Goal: Task Accomplishment & Management: Use online tool/utility

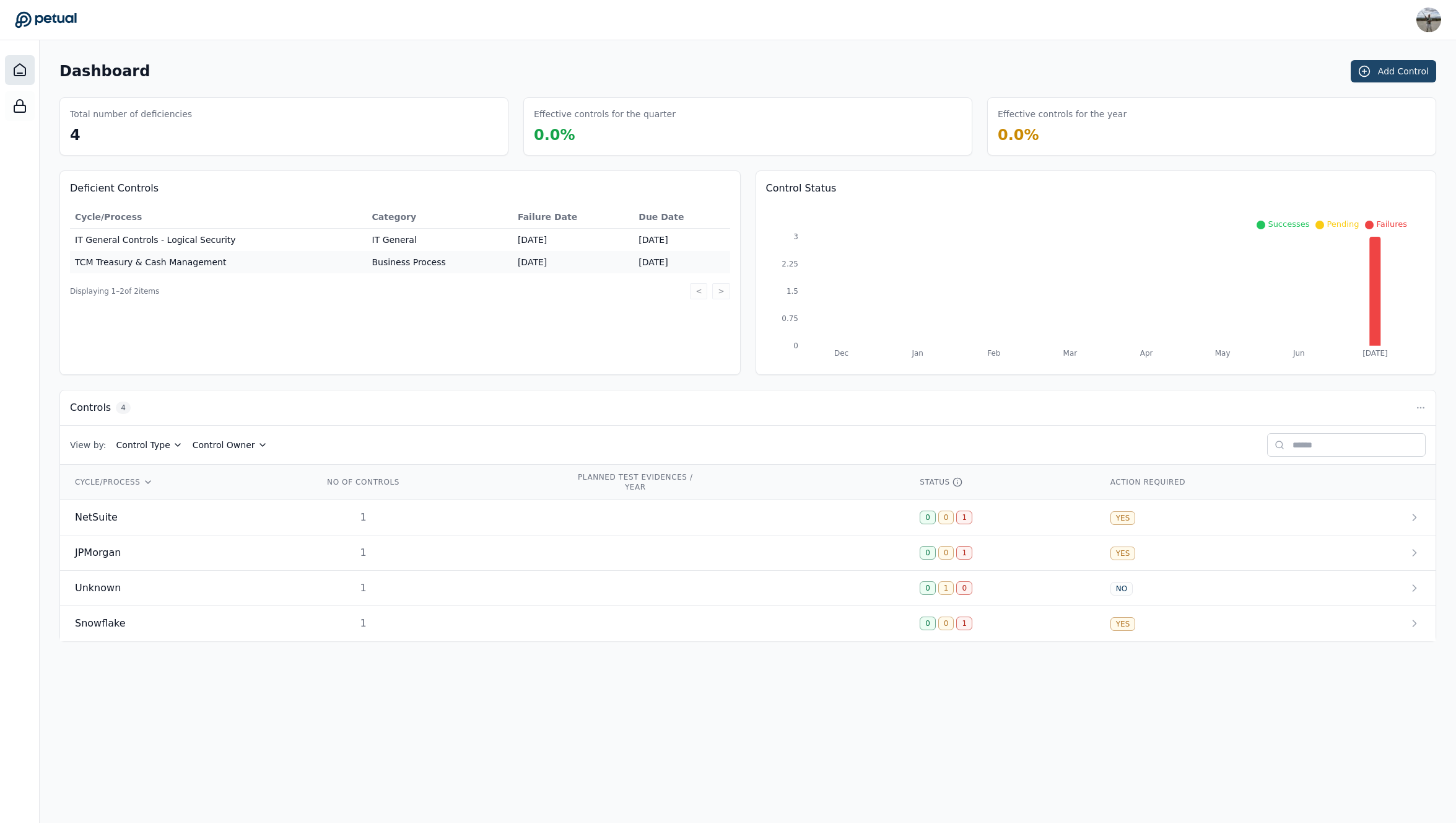
click at [1396, 70] on button "Add Control" at bounding box center [1394, 71] width 86 height 22
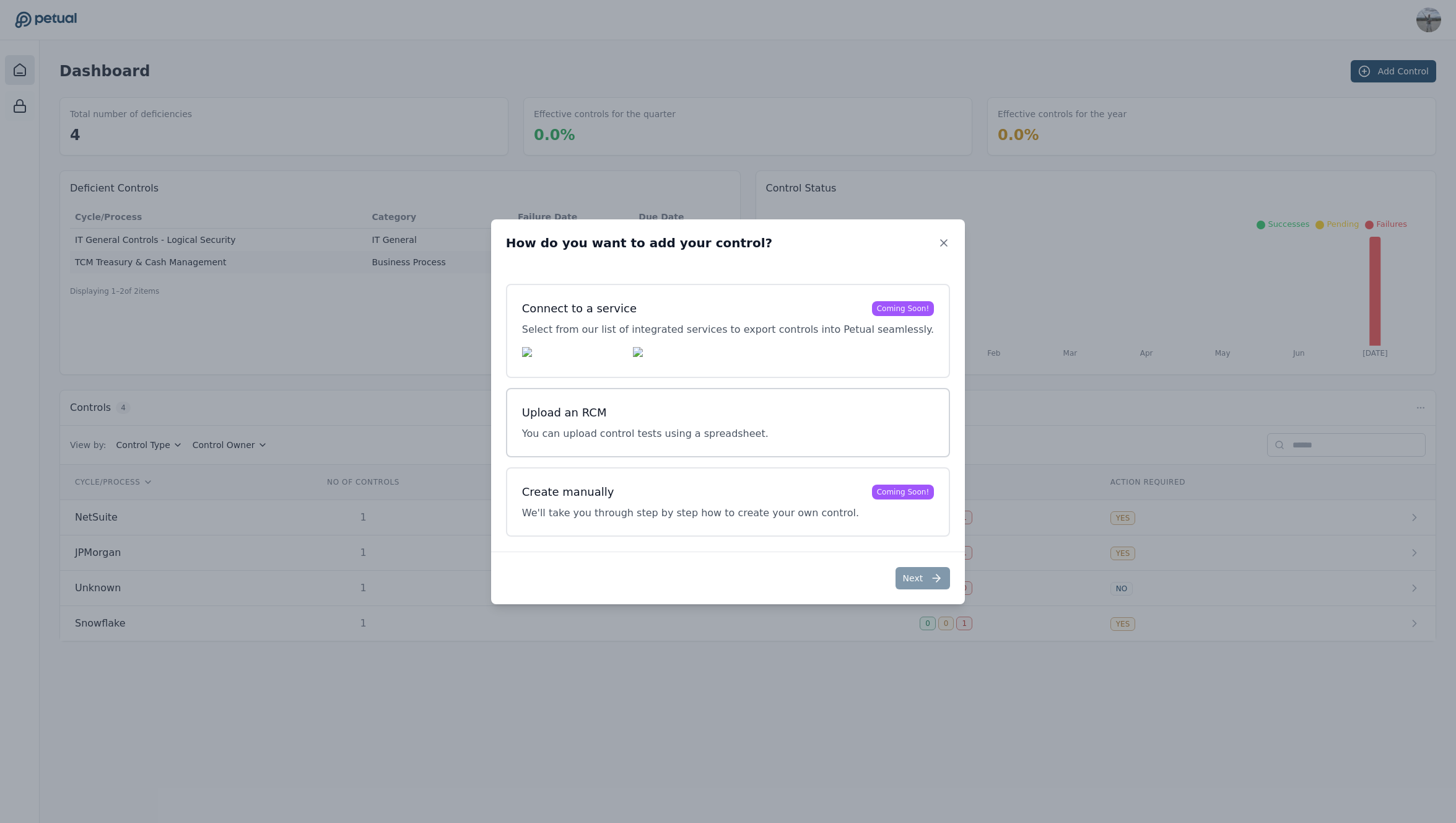
click at [847, 428] on div "Upload an RCM You can upload control tests using a spreadsheet." at bounding box center [728, 422] width 412 height 37
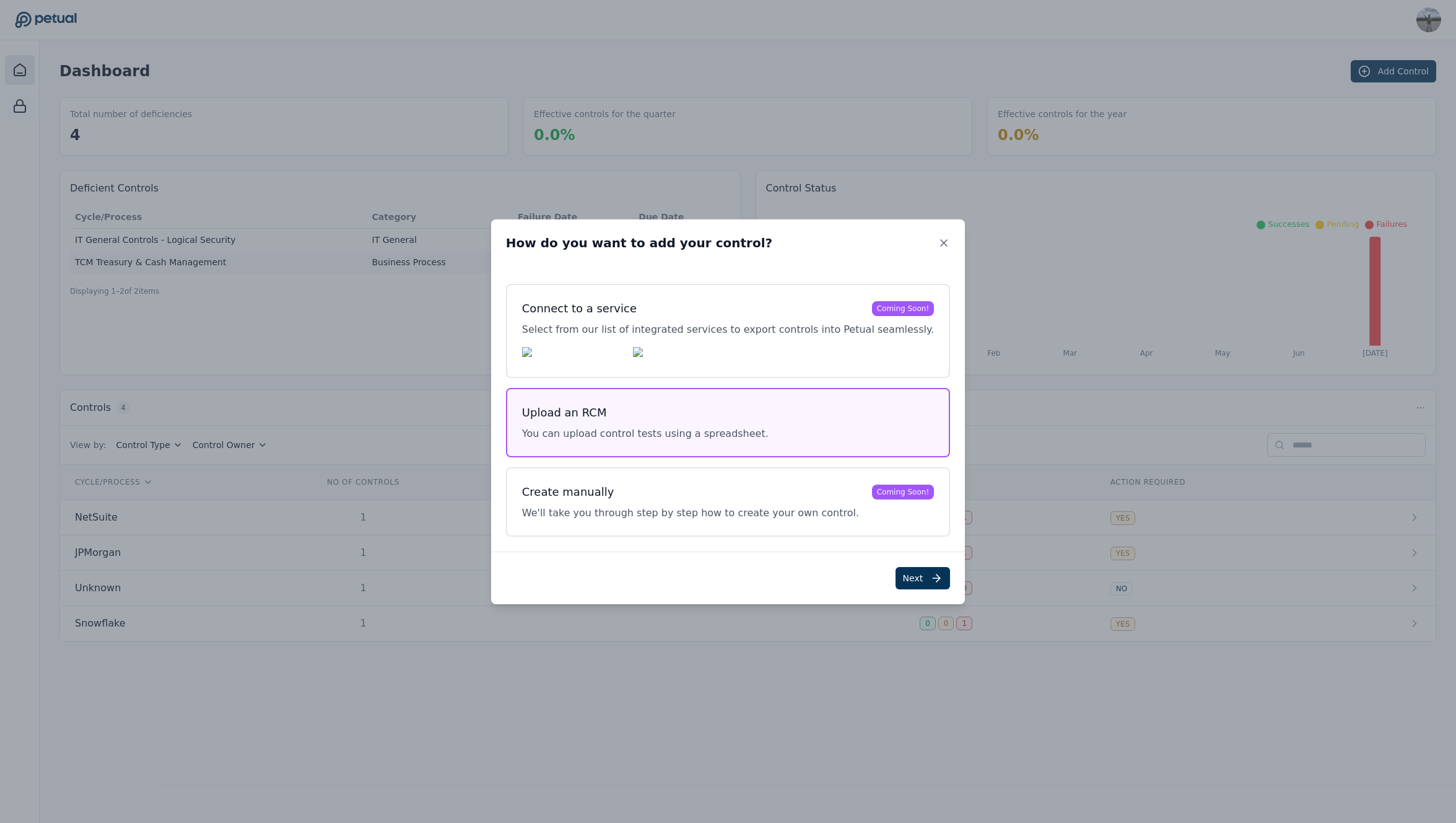
click at [905, 580] on button "Next" at bounding box center [923, 578] width 55 height 22
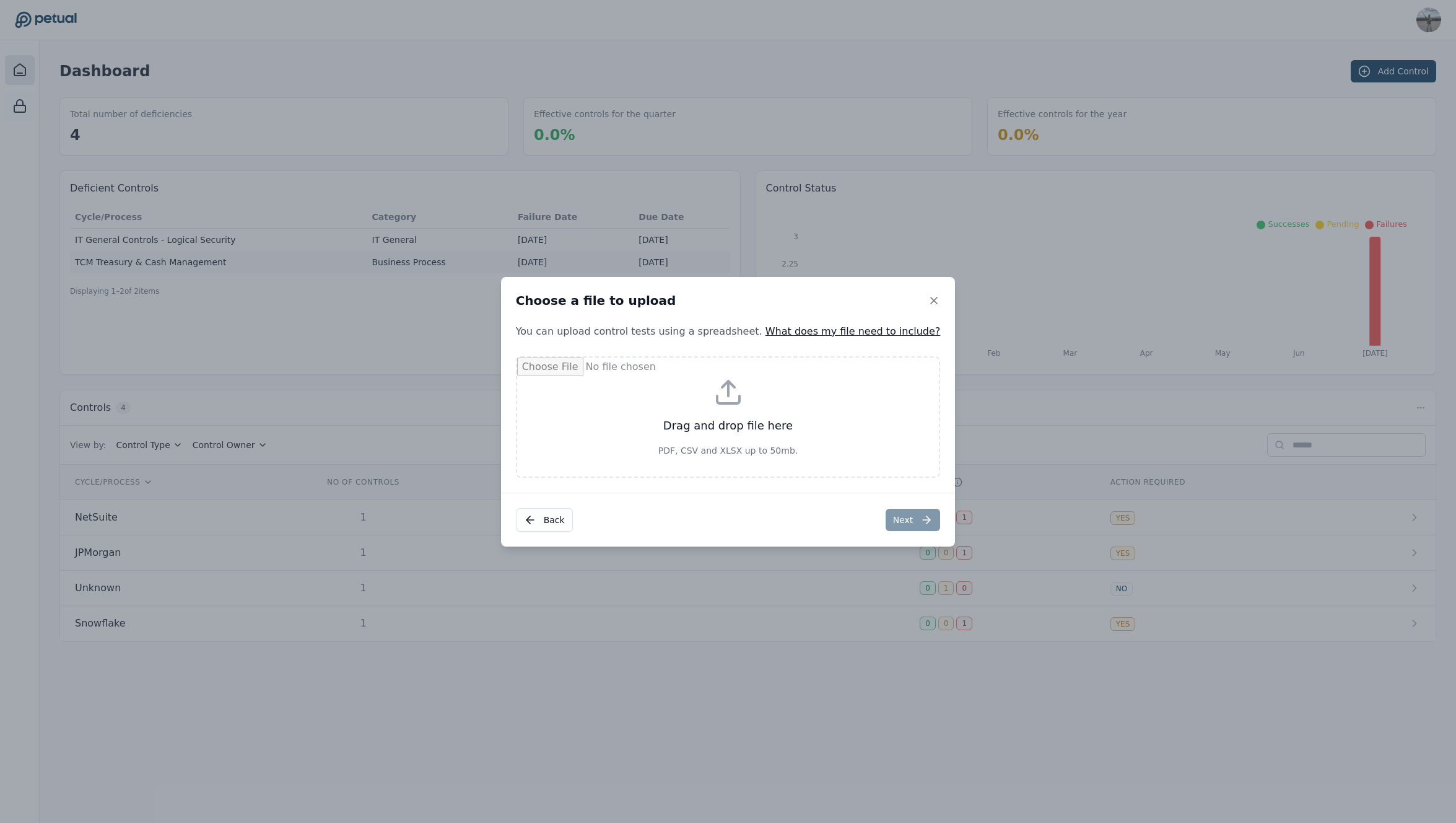
click at [844, 332] on link "What does my file need to include?" at bounding box center [853, 331] width 176 height 12
click at [871, 329] on link "What does my file need to include?" at bounding box center [853, 331] width 176 height 12
click at [824, 336] on link "What does my file need to include?" at bounding box center [853, 331] width 176 height 12
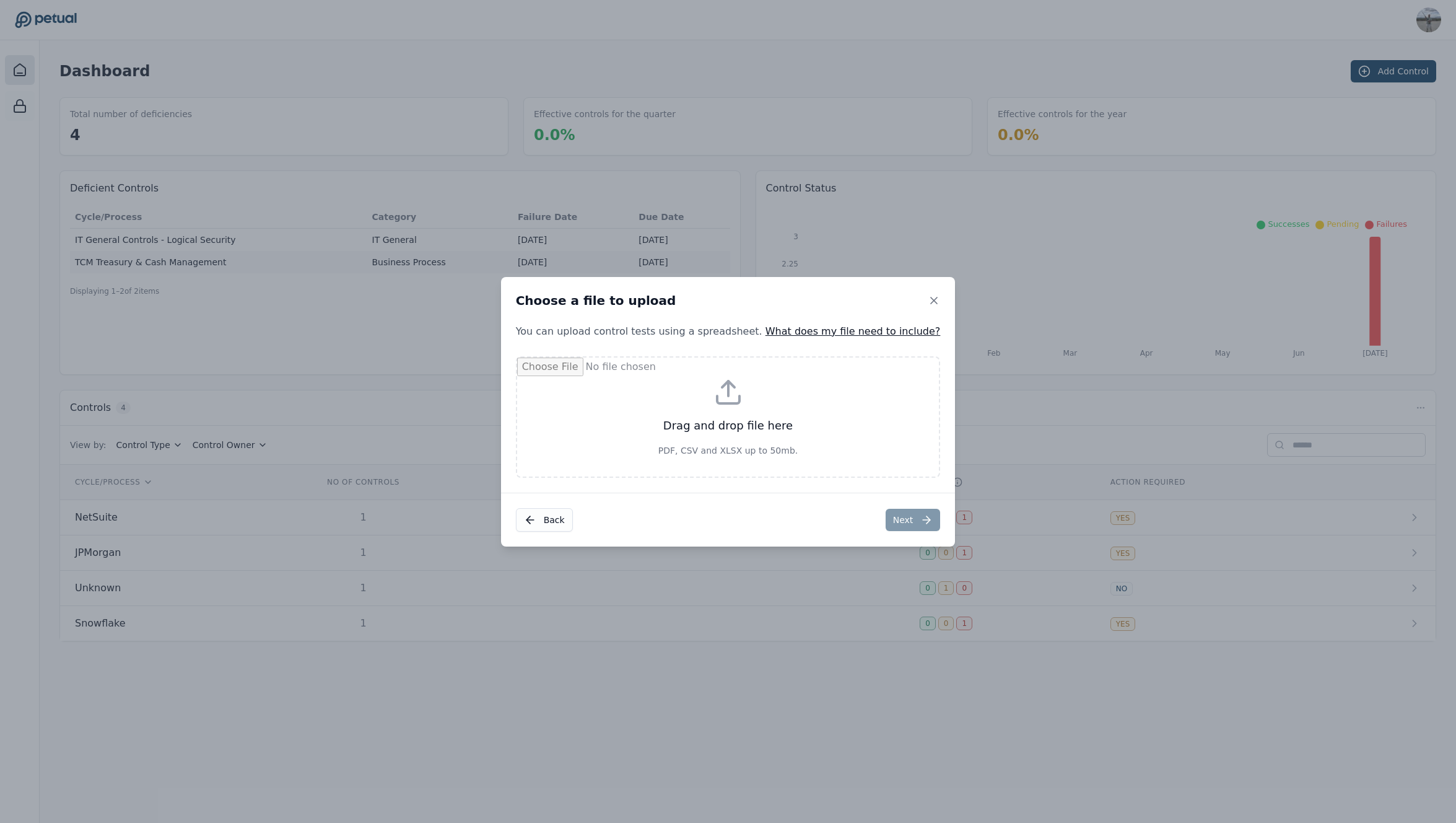
click at [823, 336] on link "What does my file need to include?" at bounding box center [853, 331] width 176 height 12
drag, startPoint x: 728, startPoint y: 318, endPoint x: 776, endPoint y: 309, distance: 48.8
click at [728, 318] on div "Choose a file to upload" at bounding box center [728, 301] width 454 height 47
click at [928, 298] on icon at bounding box center [934, 301] width 13 height 13
